Goal: Information Seeking & Learning: Check status

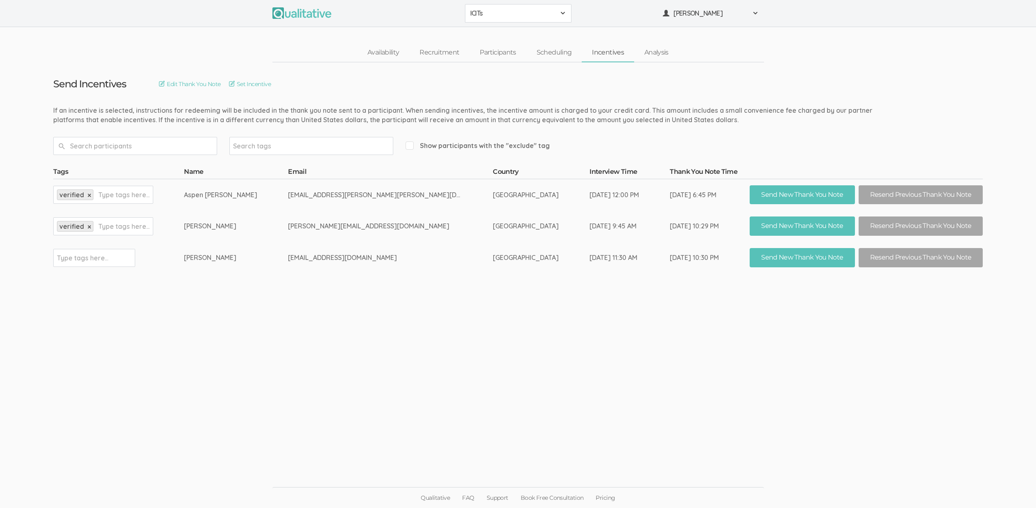
click at [602, 56] on link "Incentives" at bounding box center [608, 53] width 52 height 18
click at [271, 86] on link "Set Incentive" at bounding box center [250, 84] width 42 height 9
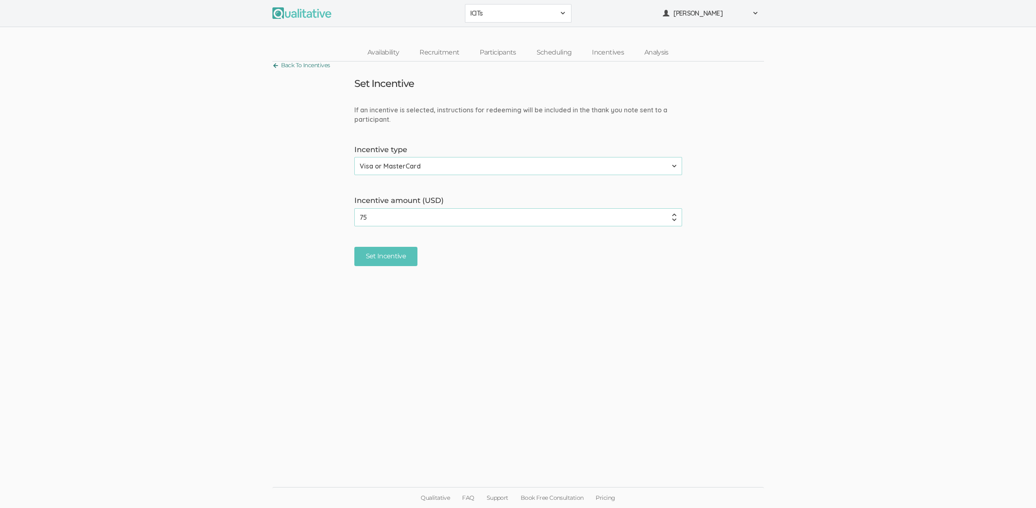
click at [311, 68] on link "Back To Incentives" at bounding box center [302, 65] width 58 height 11
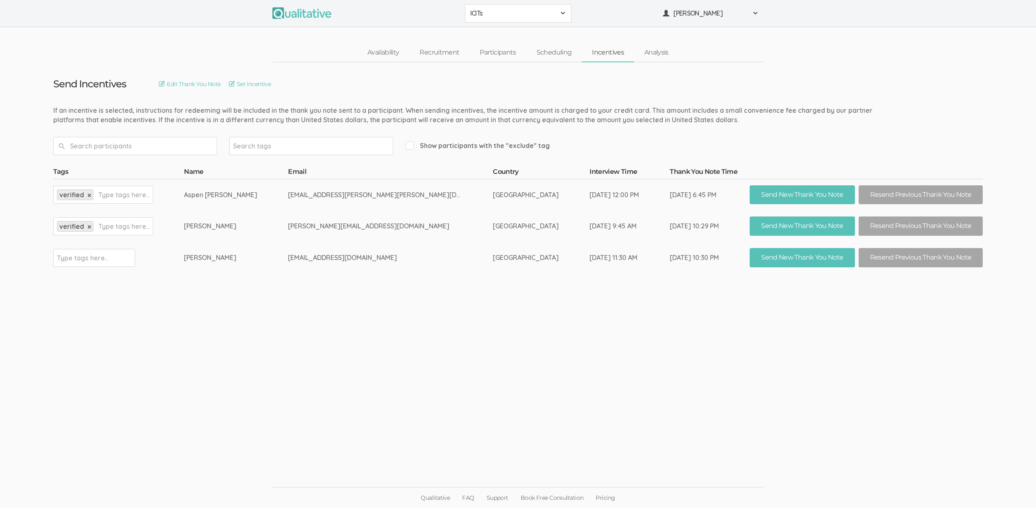
click at [391, 366] on ui-view "Send Incentives Edit Thank You Note Set Incentive Search tags Show participants…" at bounding box center [518, 254] width 1036 height 384
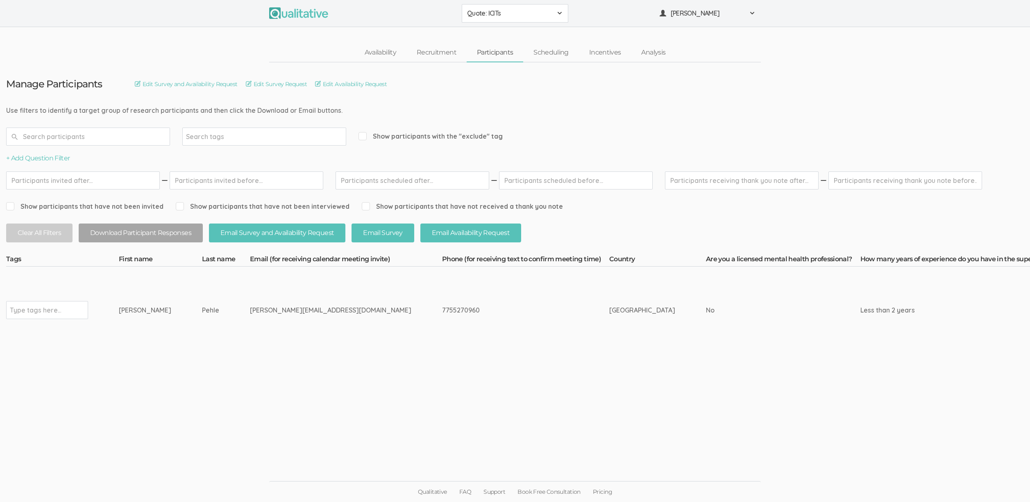
click at [390, 402] on ui-view "Manage Participants Edit Survey and Availability Request Edit Survey Request Ed…" at bounding box center [515, 250] width 1030 height 377
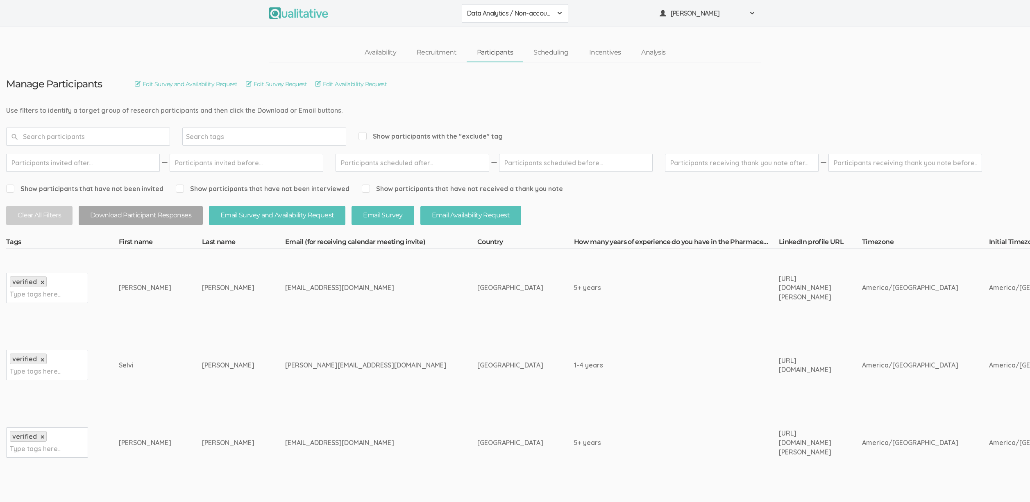
click at [574, 322] on td "5+ years" at bounding box center [676, 287] width 205 height 77
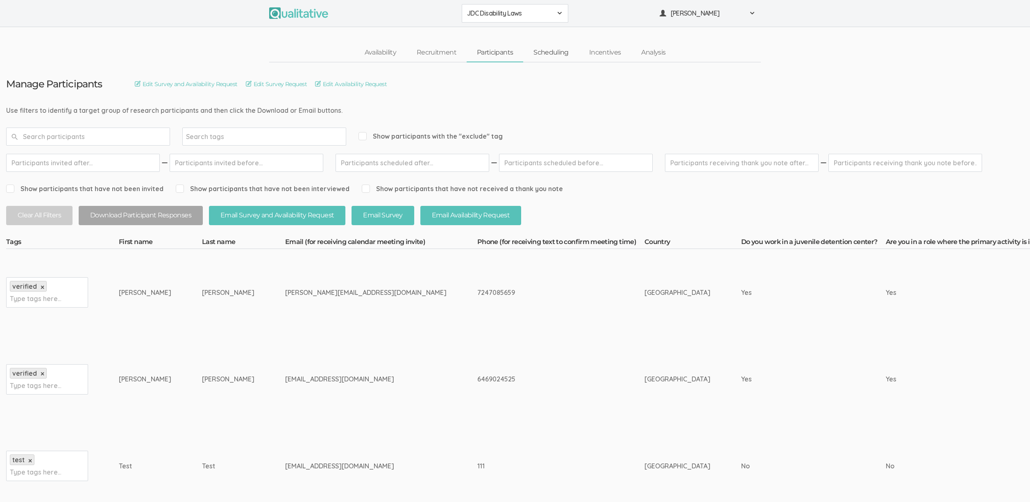
click at [548, 53] on link "Scheduling" at bounding box center [551, 53] width 56 height 18
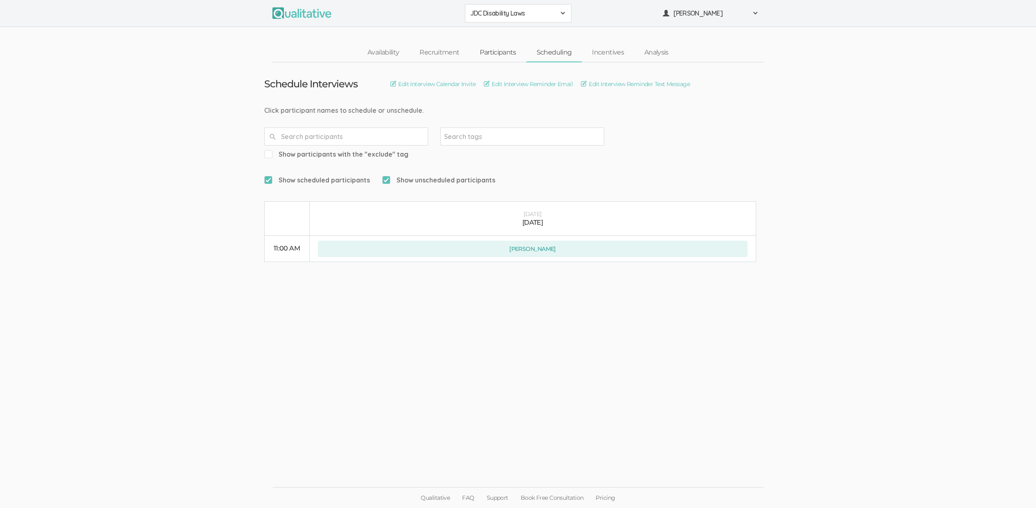
click at [493, 55] on link "Participants" at bounding box center [498, 53] width 57 height 18
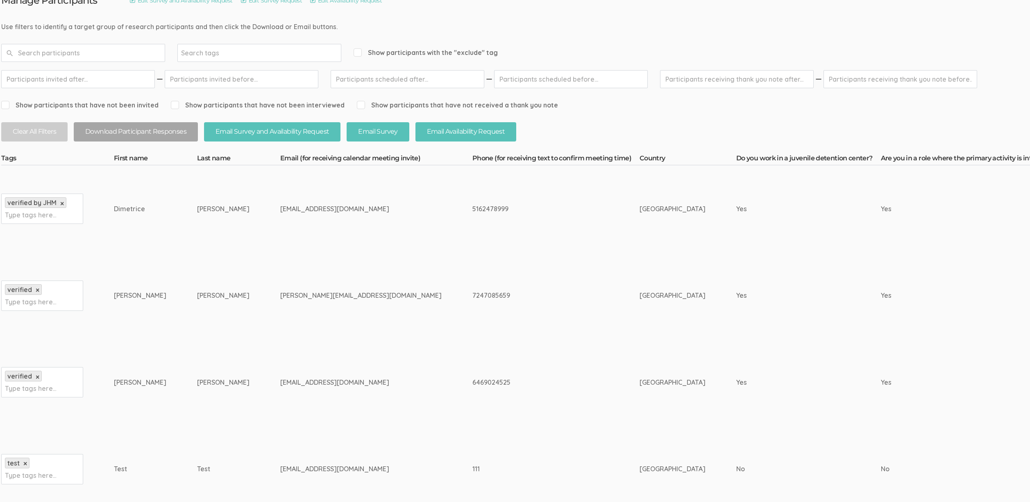
scroll to position [84, 0]
drag, startPoint x: 818, startPoint y: 293, endPoint x: 109, endPoint y: 315, distance: 709.7
click at [109, 315] on td "verified × Type tags here..." at bounding box center [62, 295] width 113 height 87
click at [151, 303] on td "[PERSON_NAME]" at bounding box center [160, 295] width 83 height 87
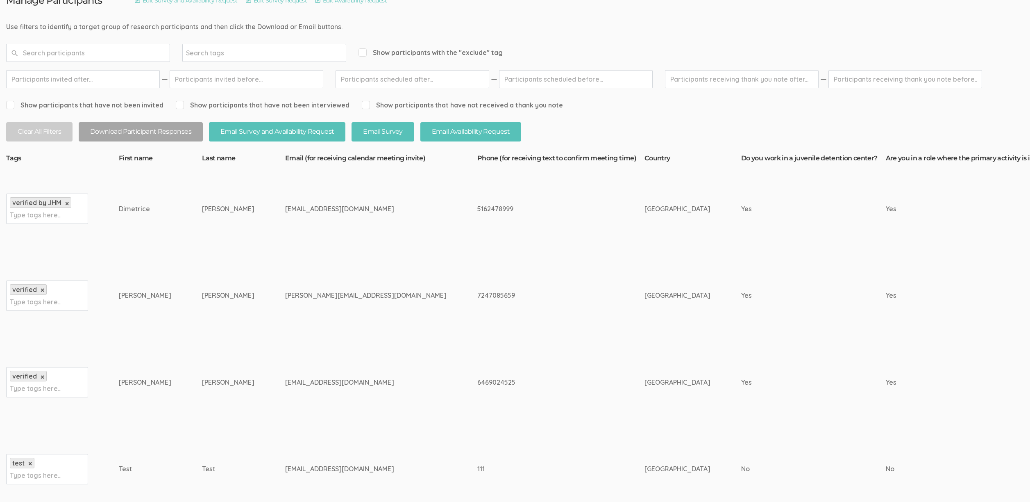
drag, startPoint x: 157, startPoint y: 298, endPoint x: 75, endPoint y: 295, distance: 81.6
click at [124, 295] on div "[PERSON_NAME]" at bounding box center [145, 295] width 52 height 9
drag, startPoint x: 107, startPoint y: 296, endPoint x: 225, endPoint y: 300, distance: 118.1
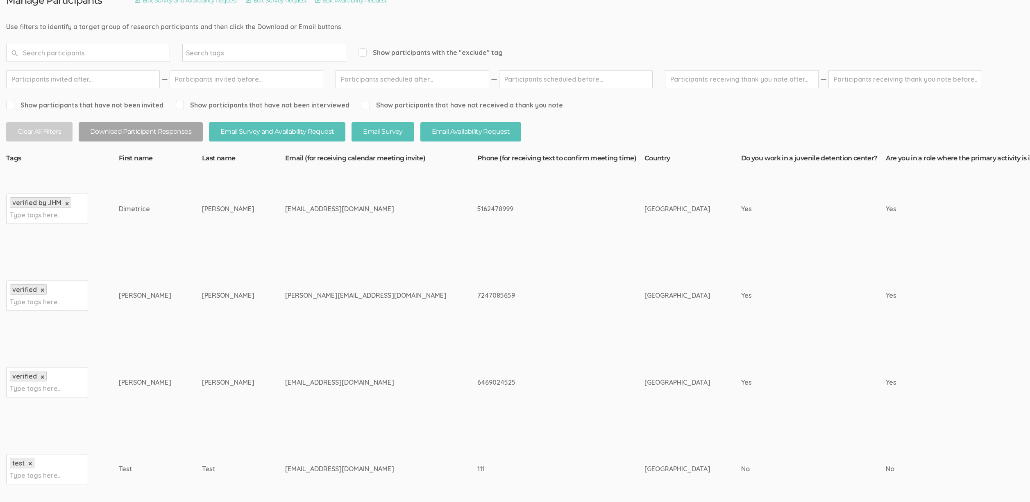
drag, startPoint x: 224, startPoint y: 300, endPoint x: 210, endPoint y: 301, distance: 14.4
click at [223, 300] on td "[PERSON_NAME]" at bounding box center [243, 295] width 83 height 87
drag, startPoint x: 123, startPoint y: 295, endPoint x: 154, endPoint y: 298, distance: 31.4
drag, startPoint x: 154, startPoint y: 298, endPoint x: 130, endPoint y: 295, distance: 24.9
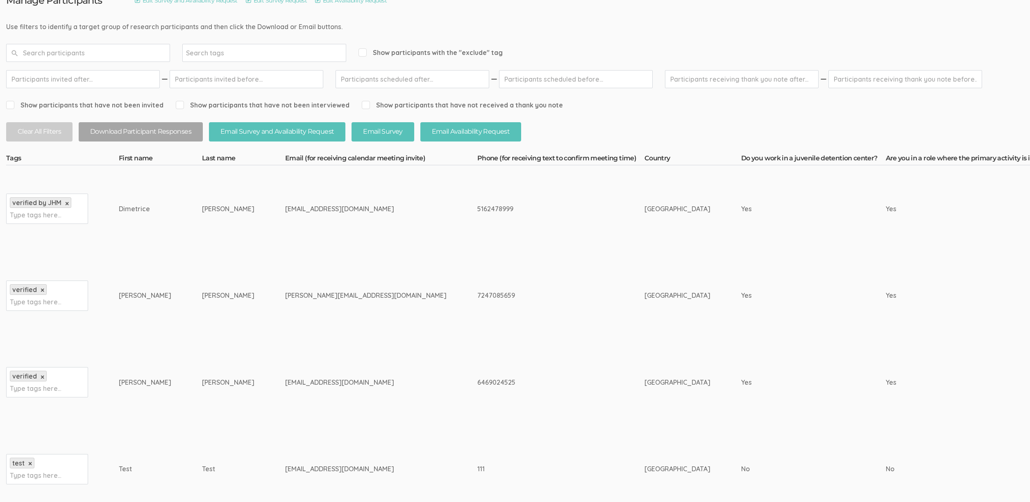
click at [154, 298] on div "[PERSON_NAME]" at bounding box center [145, 295] width 52 height 9
drag, startPoint x: 123, startPoint y: 284, endPoint x: 180, endPoint y: 304, distance: 60.0
click at [180, 304] on td "[PERSON_NAME]" at bounding box center [160, 295] width 83 height 87
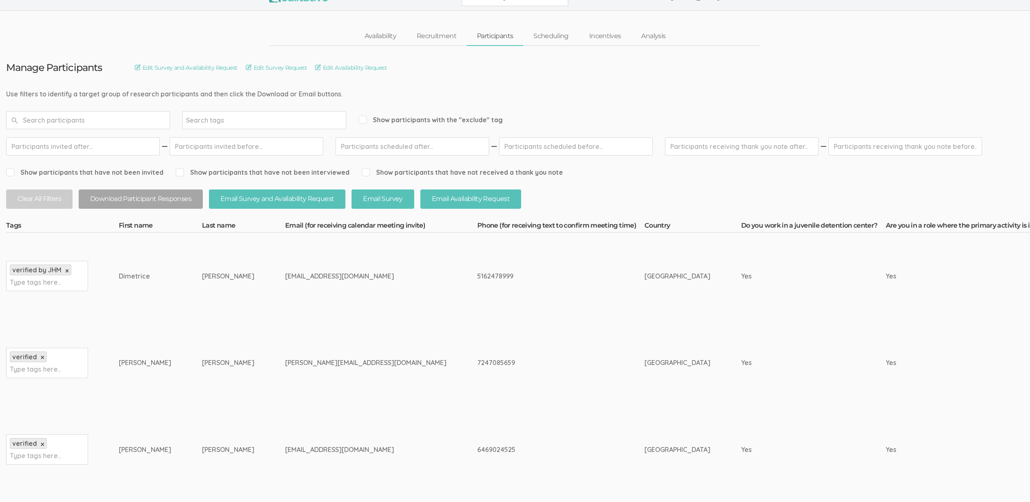
scroll to position [0, 0]
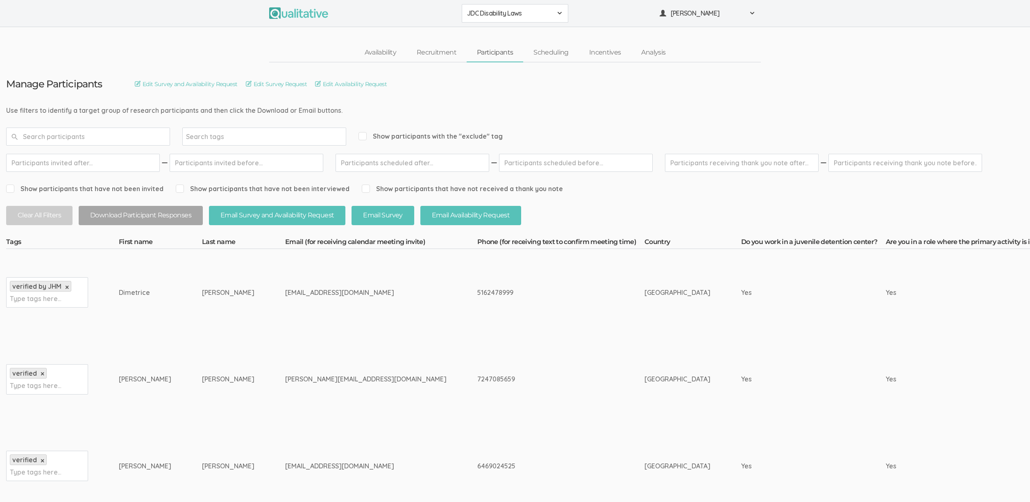
click at [399, 163] on input "text" at bounding box center [413, 163] width 154 height 18
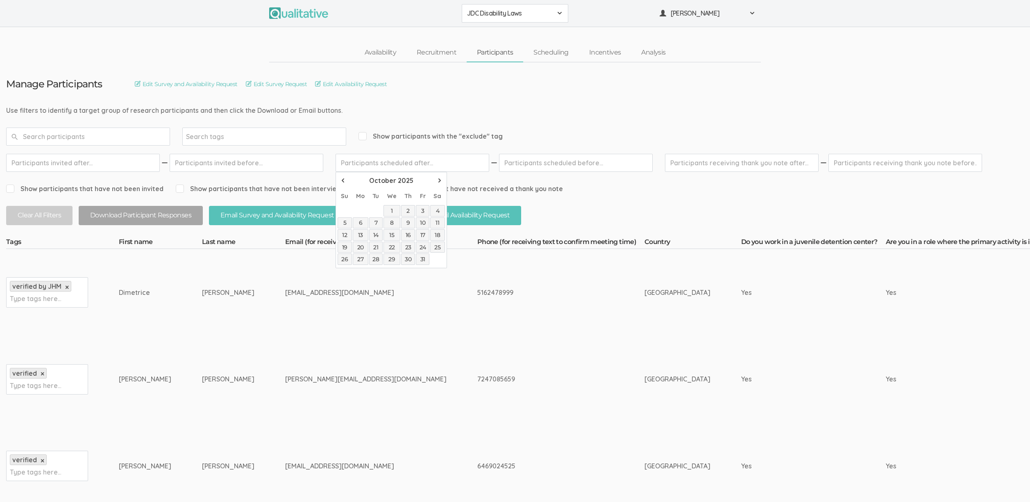
click at [438, 225] on link "11" at bounding box center [437, 222] width 15 height 11
type input "[DATE]"
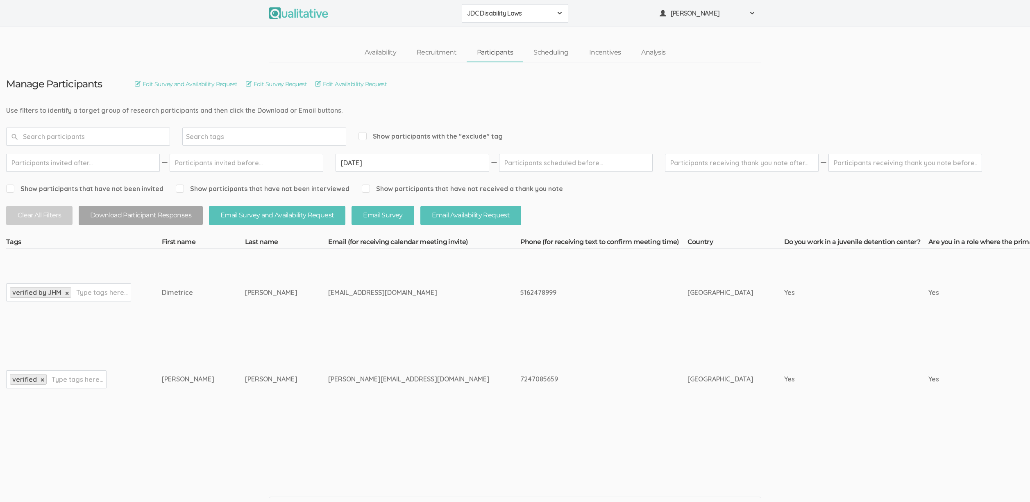
click at [539, 159] on input "text" at bounding box center [576, 163] width 154 height 18
click at [598, 220] on link "11" at bounding box center [601, 222] width 15 height 11
type input "[DATE]"
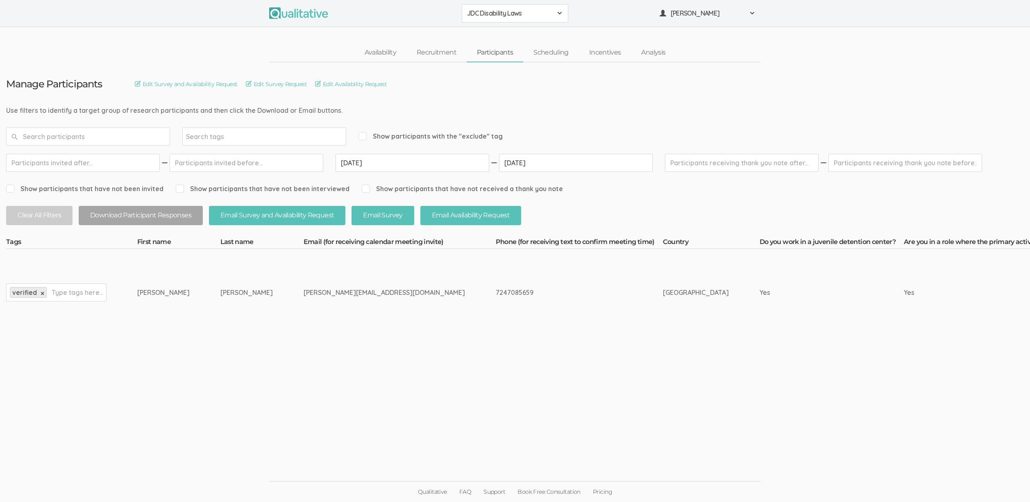
click at [304, 334] on td "[PERSON_NAME][EMAIL_ADDRESS][DOMAIN_NAME]" at bounding box center [400, 292] width 192 height 87
click at [427, 457] on ui-view "Qualitative FAQ Support Book Free Consultation Pricing" at bounding box center [515, 471] width 1030 height 62
click at [304, 314] on td "[PERSON_NAME][EMAIL_ADDRESS][DOMAIN_NAME]" at bounding box center [400, 292] width 192 height 87
click at [304, 307] on td "[PERSON_NAME][EMAIL_ADDRESS][DOMAIN_NAME]" at bounding box center [400, 292] width 192 height 87
click at [424, 55] on link "Recruitment" at bounding box center [437, 53] width 60 height 18
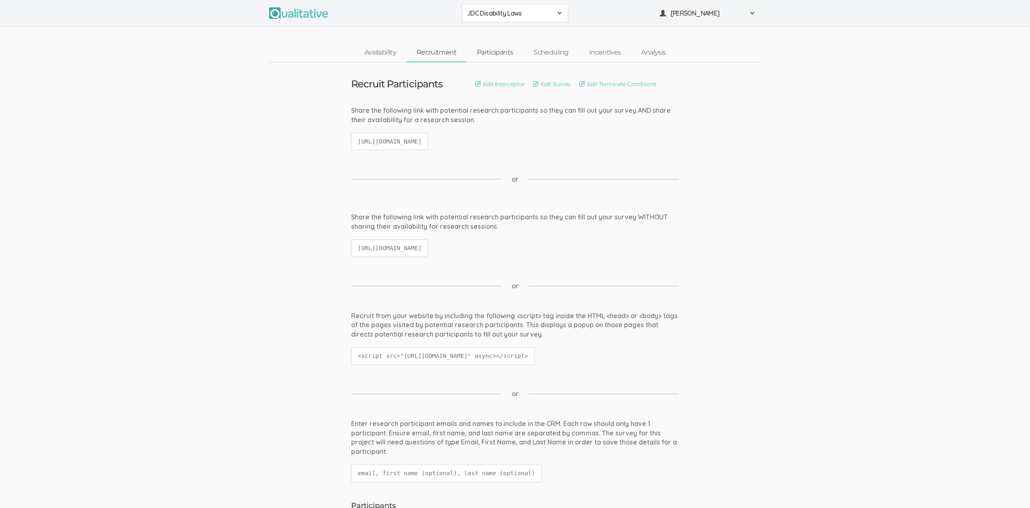
click at [479, 53] on link "Participants" at bounding box center [495, 53] width 57 height 18
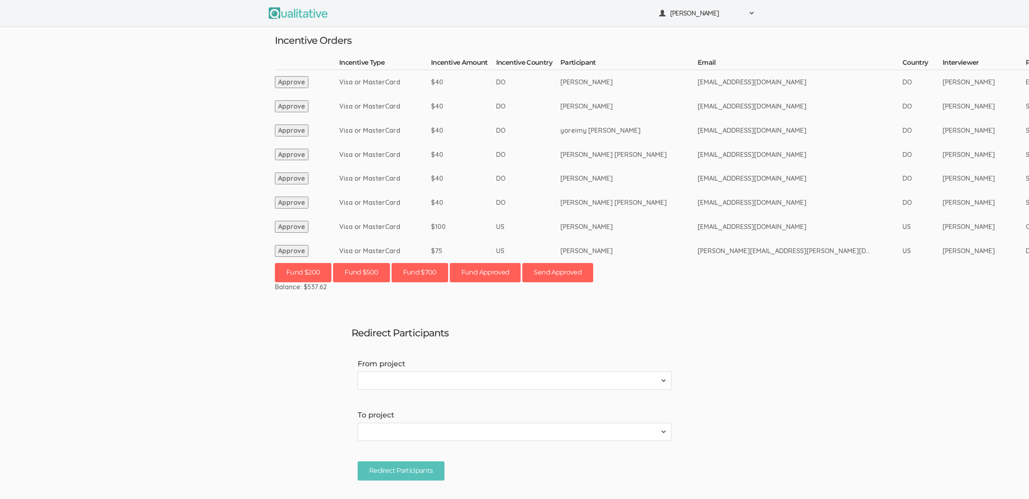
click at [93, 233] on ui-view "Neal Samarakkody Project Workspace Profile Organization Settings" at bounding box center [514, 249] width 1029 height 499
click at [191, 368] on ui-view "Neal Samarakkody Project Workspace Profile Organization Settings" at bounding box center [514, 249] width 1029 height 499
click at [393, 88] on td "Visa or MasterCard" at bounding box center [385, 82] width 92 height 24
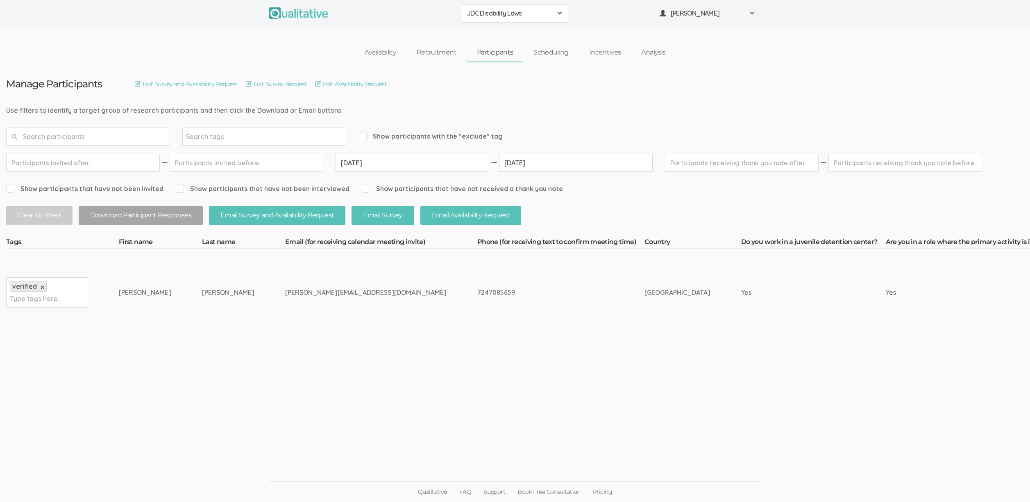
click at [393, 167] on input "[DATE]" at bounding box center [413, 163] width 154 height 18
click at [392, 167] on input "[DATE]" at bounding box center [413, 163] width 154 height 18
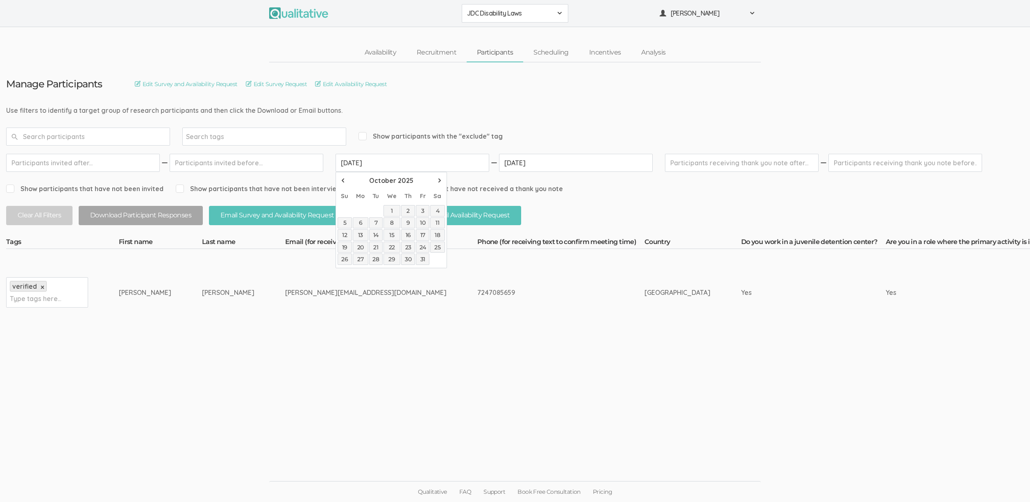
click at [392, 167] on input "[DATE]" at bounding box center [413, 163] width 154 height 18
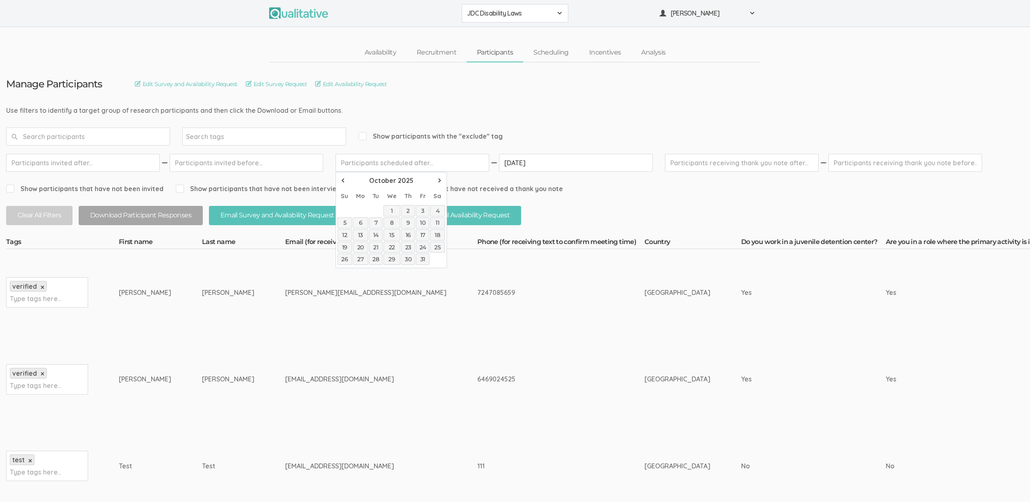
drag, startPoint x: 602, startPoint y: 167, endPoint x: 596, endPoint y: 162, distance: 8.4
click at [602, 167] on input "[DATE]" at bounding box center [576, 163] width 154 height 18
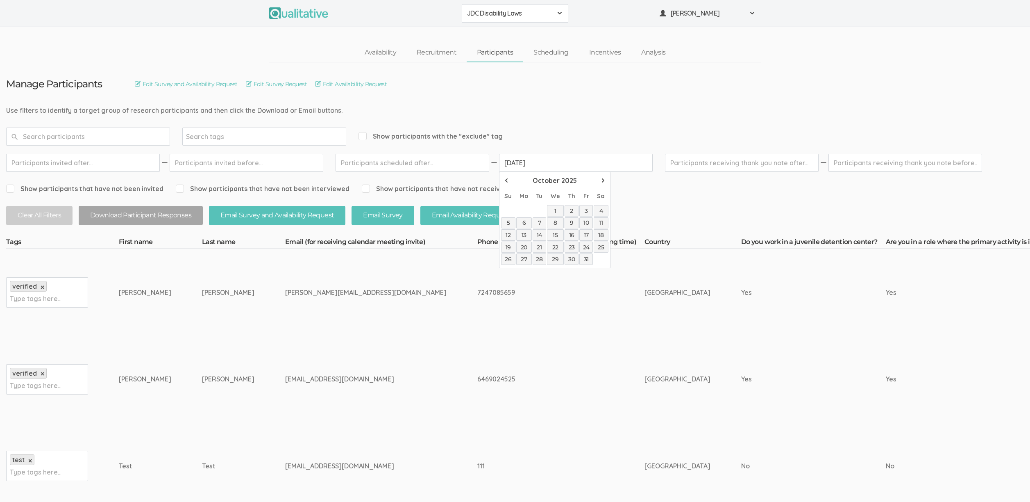
click at [594, 161] on input "[DATE]" at bounding box center [576, 163] width 154 height 18
click at [504, 395] on td "7247085659" at bounding box center [560, 379] width 167 height 87
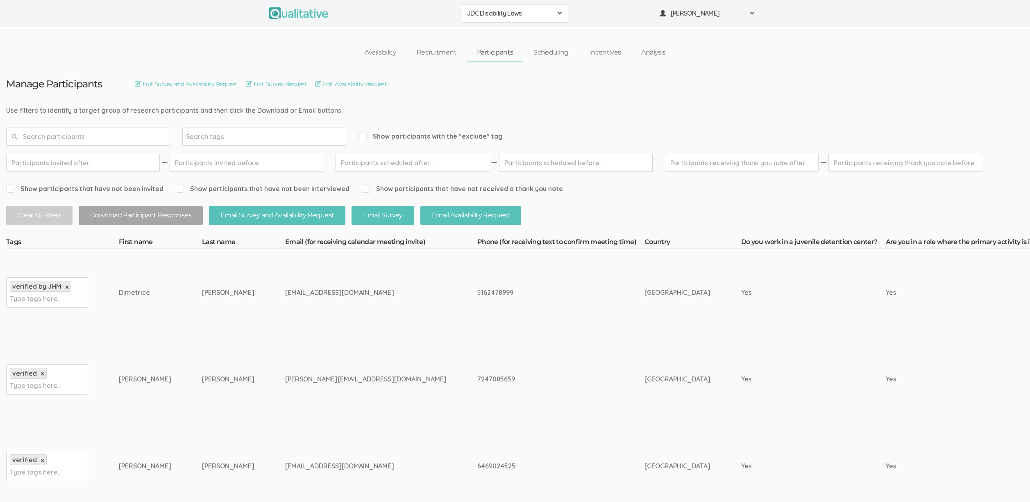
click at [285, 368] on td "[PERSON_NAME][EMAIL_ADDRESS][DOMAIN_NAME]" at bounding box center [381, 379] width 192 height 87
